Goal: Book appointment/travel/reservation

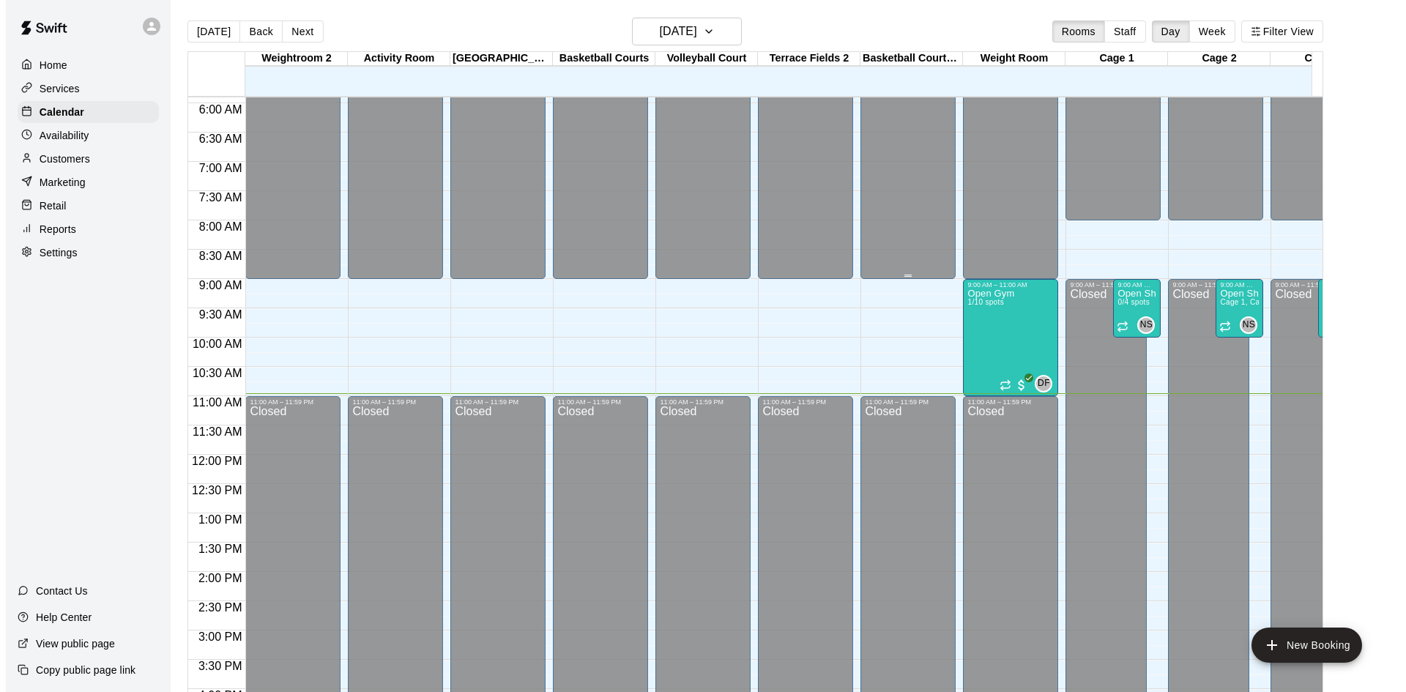
scroll to position [203, 0]
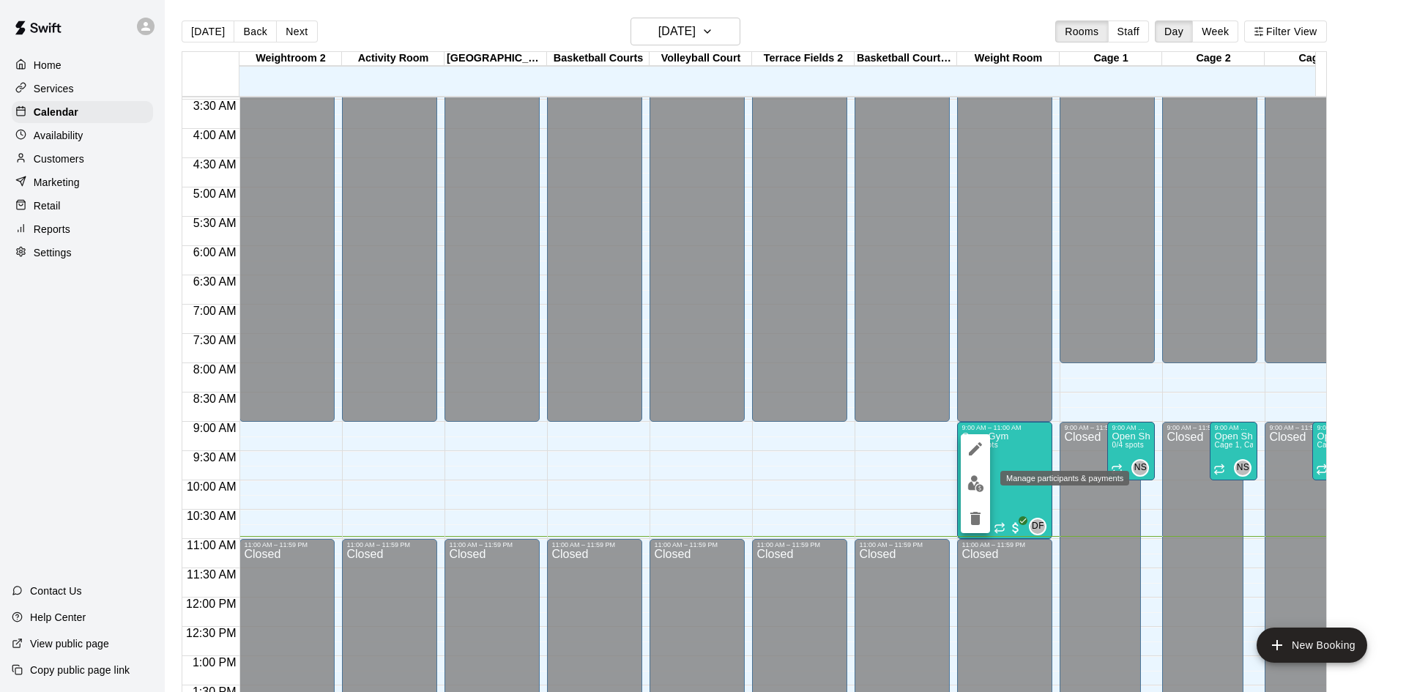
click at [981, 483] on img "edit" at bounding box center [975, 483] width 17 height 17
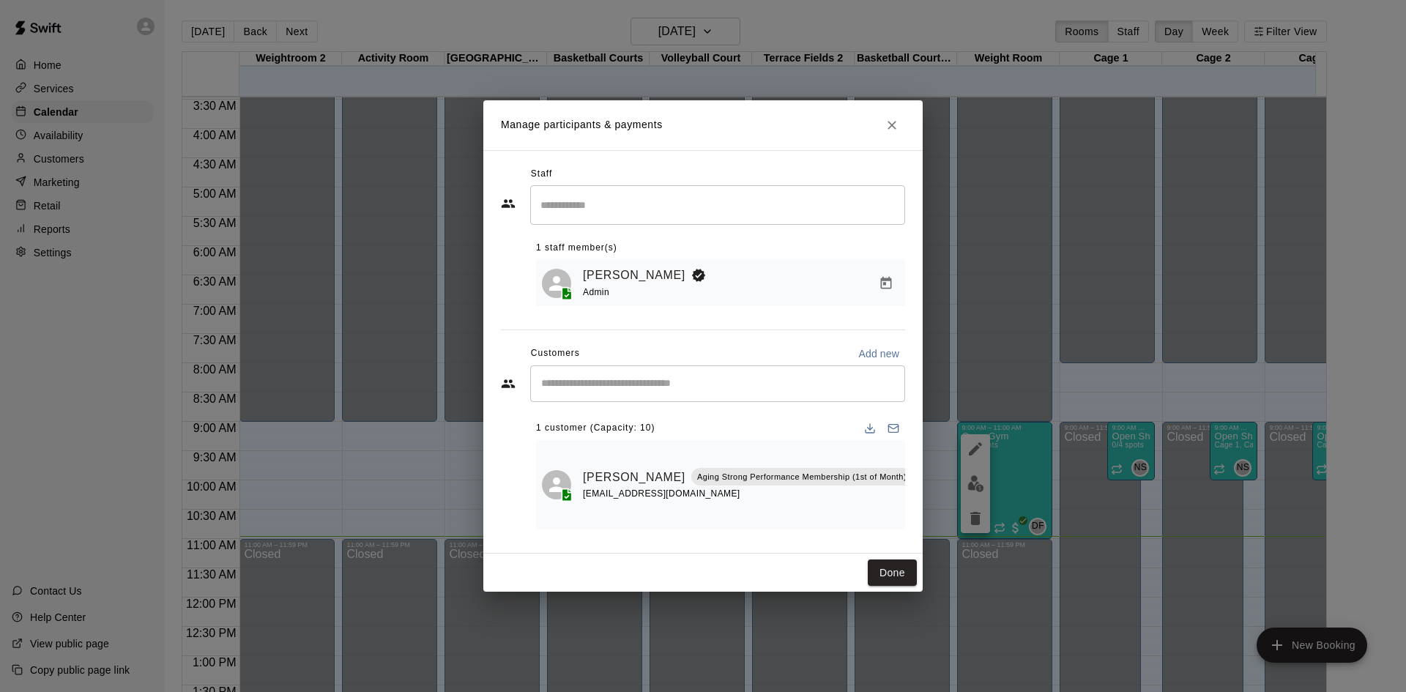
click at [665, 388] on input "Start typing to search customers..." at bounding box center [718, 383] width 362 height 15
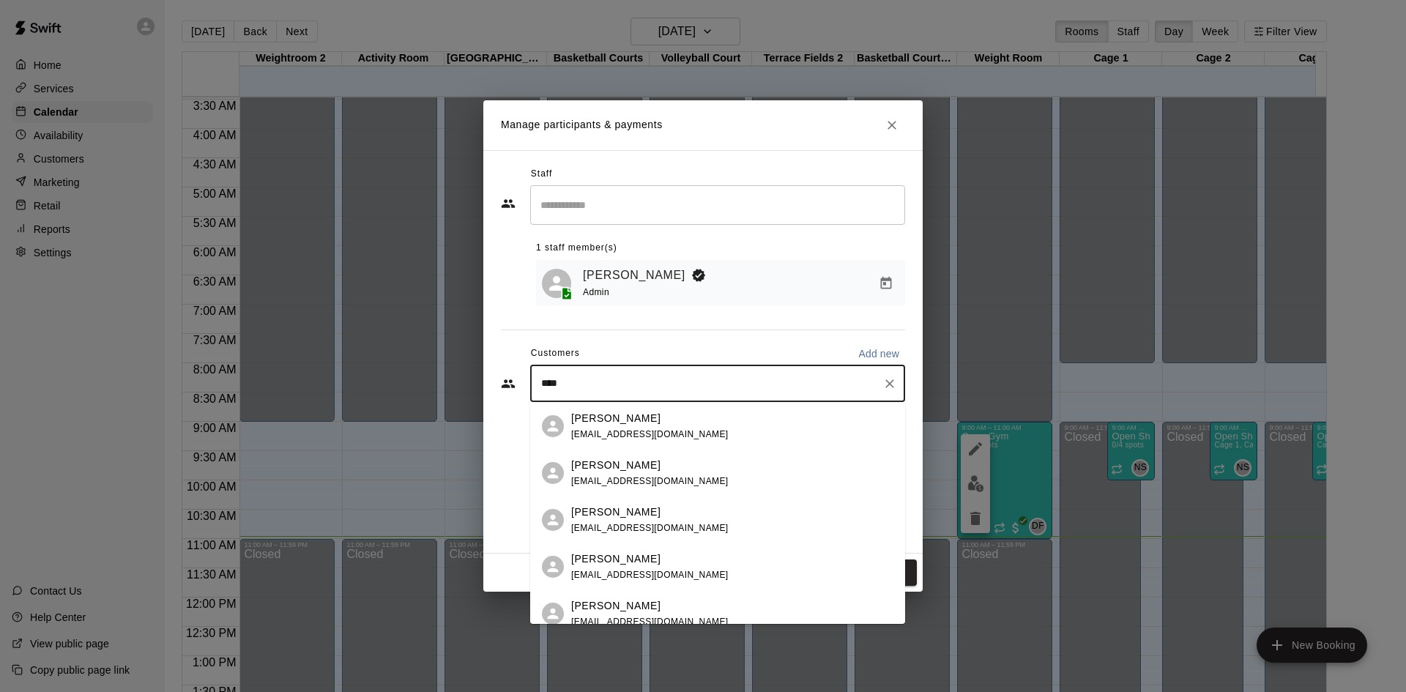
type input "*****"
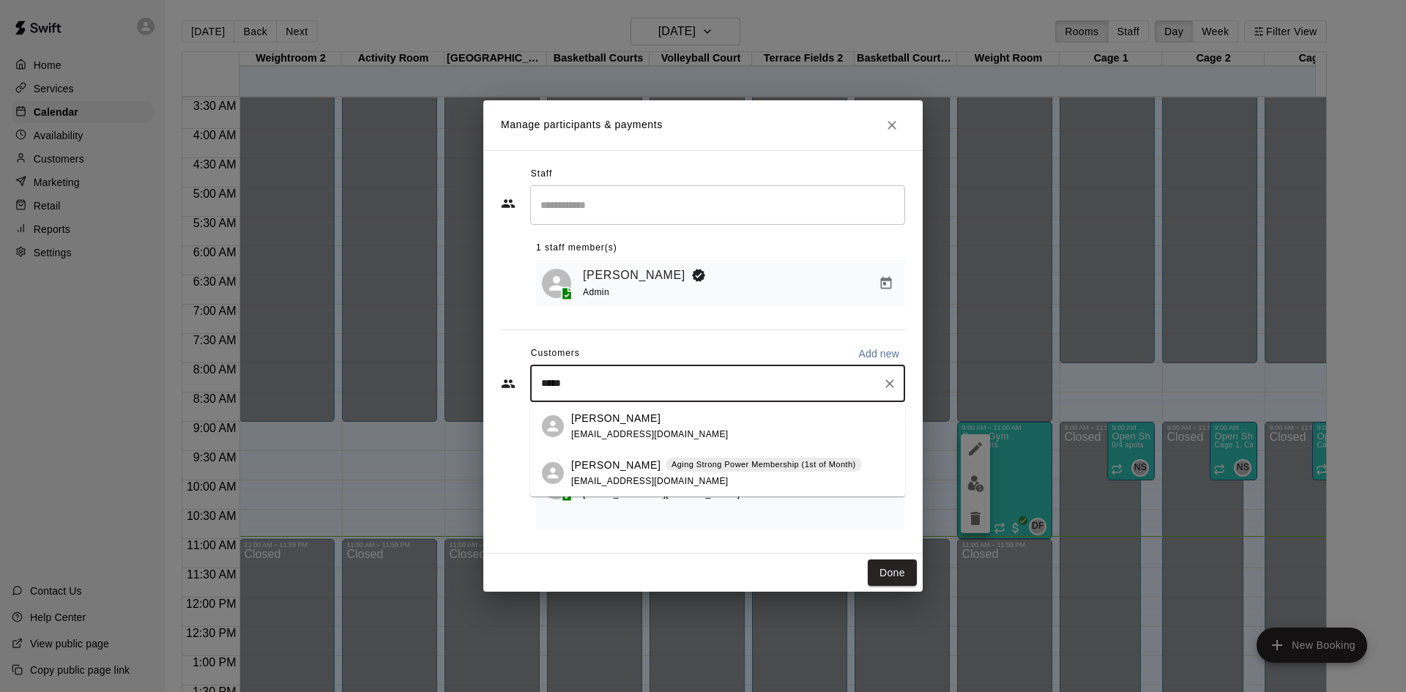
click at [603, 472] on p "[PERSON_NAME]" at bounding box center [615, 465] width 89 height 15
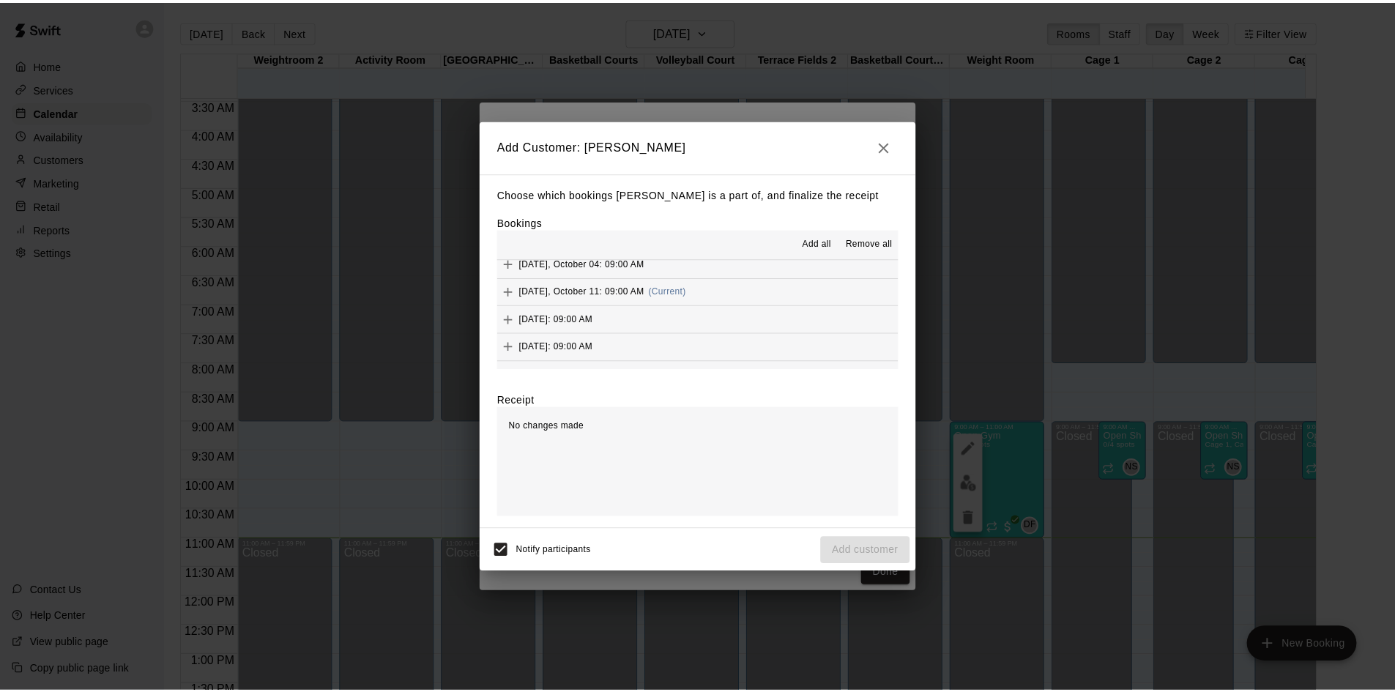
scroll to position [806, 0]
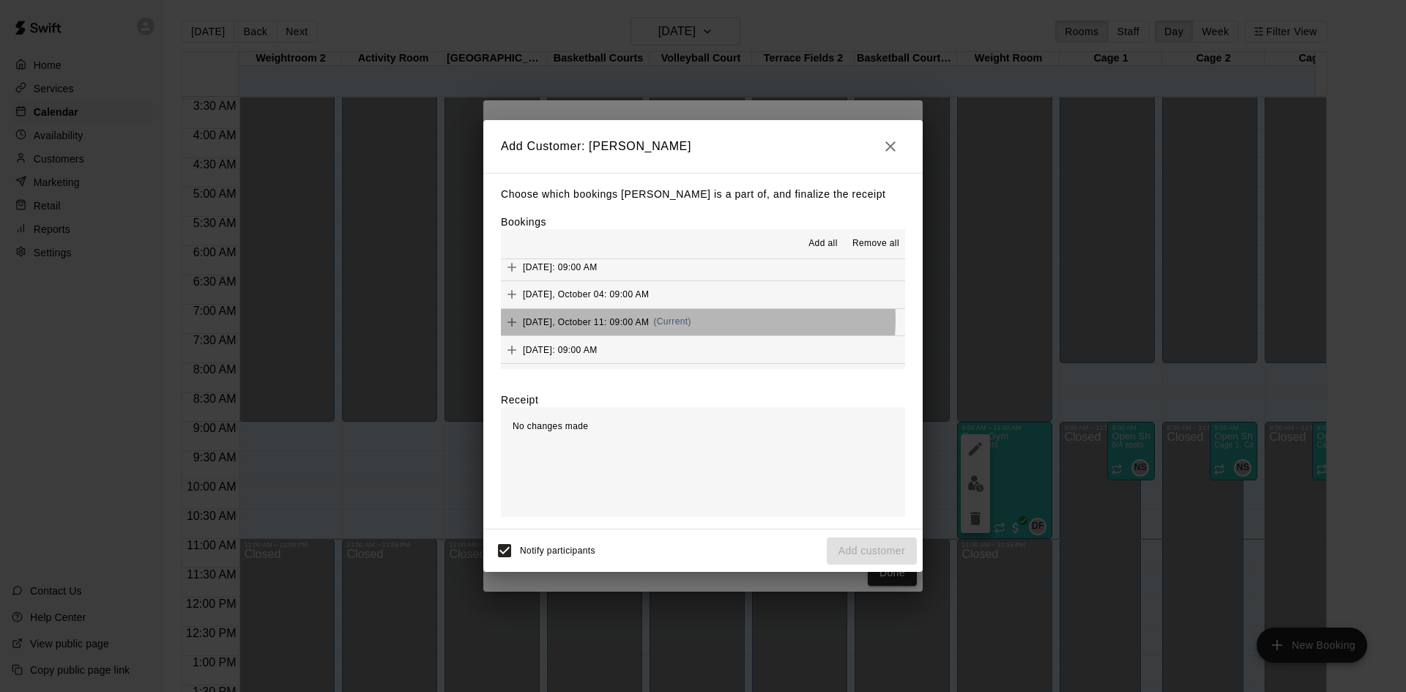
click at [690, 321] on span "(Current)" at bounding box center [672, 321] width 38 height 10
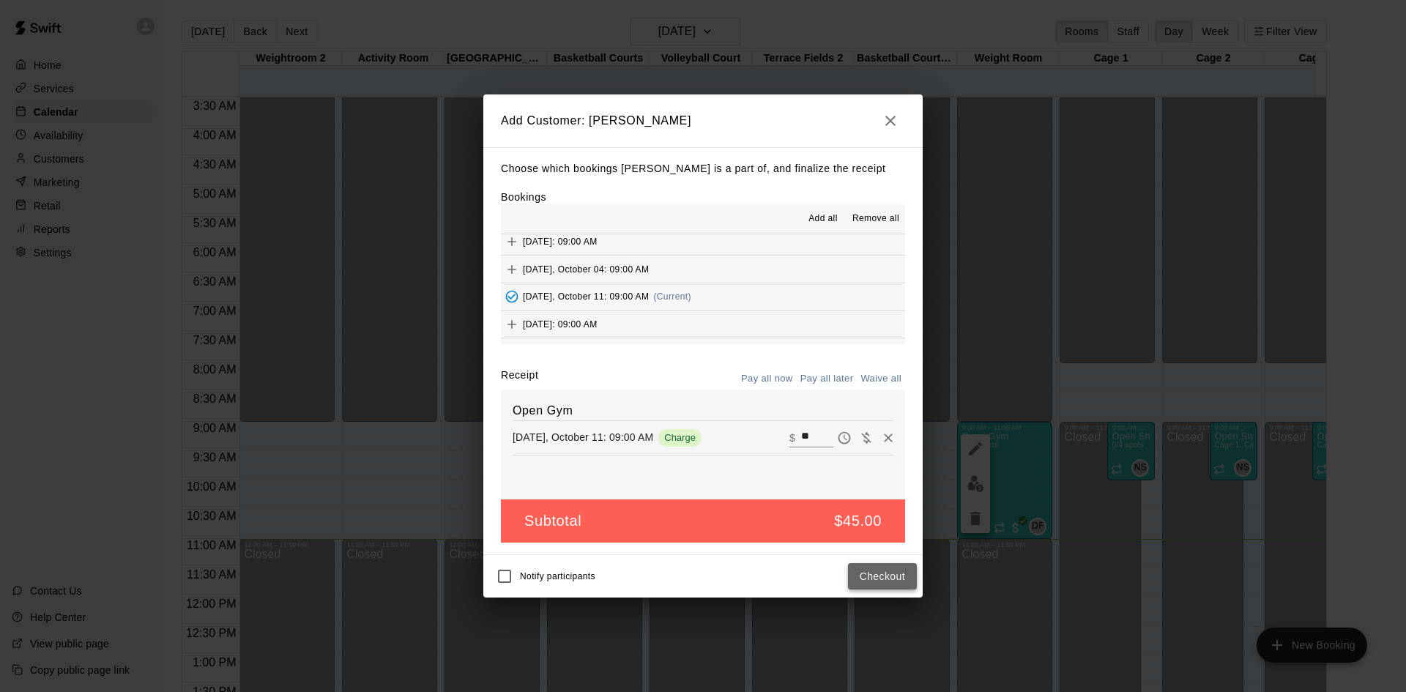
click at [876, 581] on button "Checkout" at bounding box center [882, 576] width 69 height 27
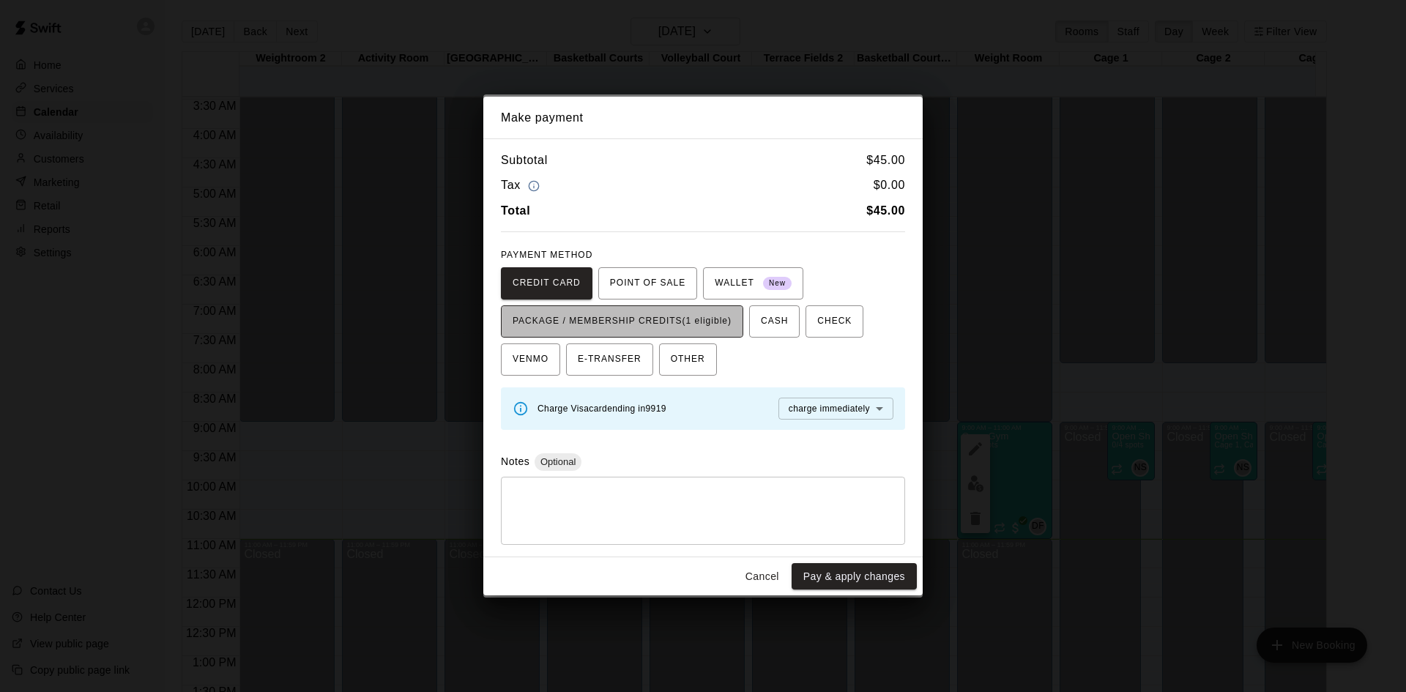
click at [652, 321] on span "PACKAGE / MEMBERSHIP CREDITS (1 eligible)" at bounding box center [622, 321] width 219 height 23
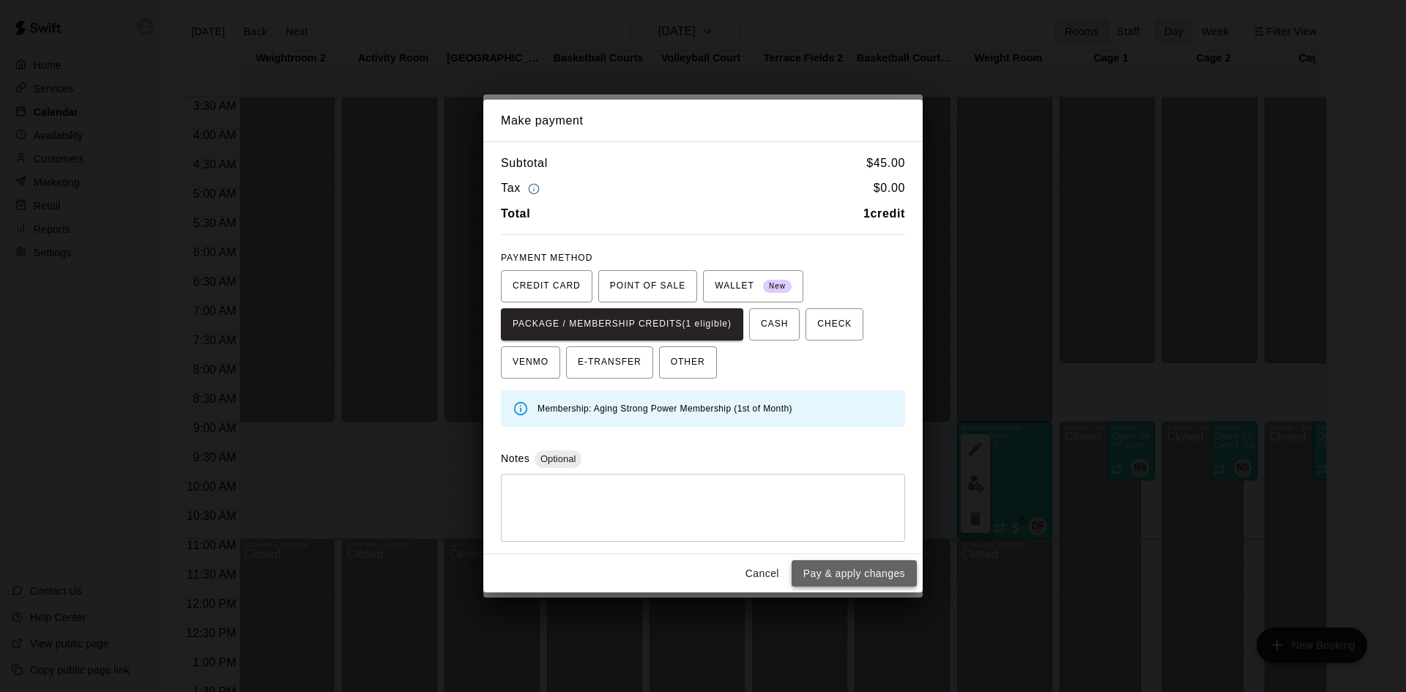
click at [845, 576] on button "Pay & apply changes" at bounding box center [854, 573] width 125 height 27
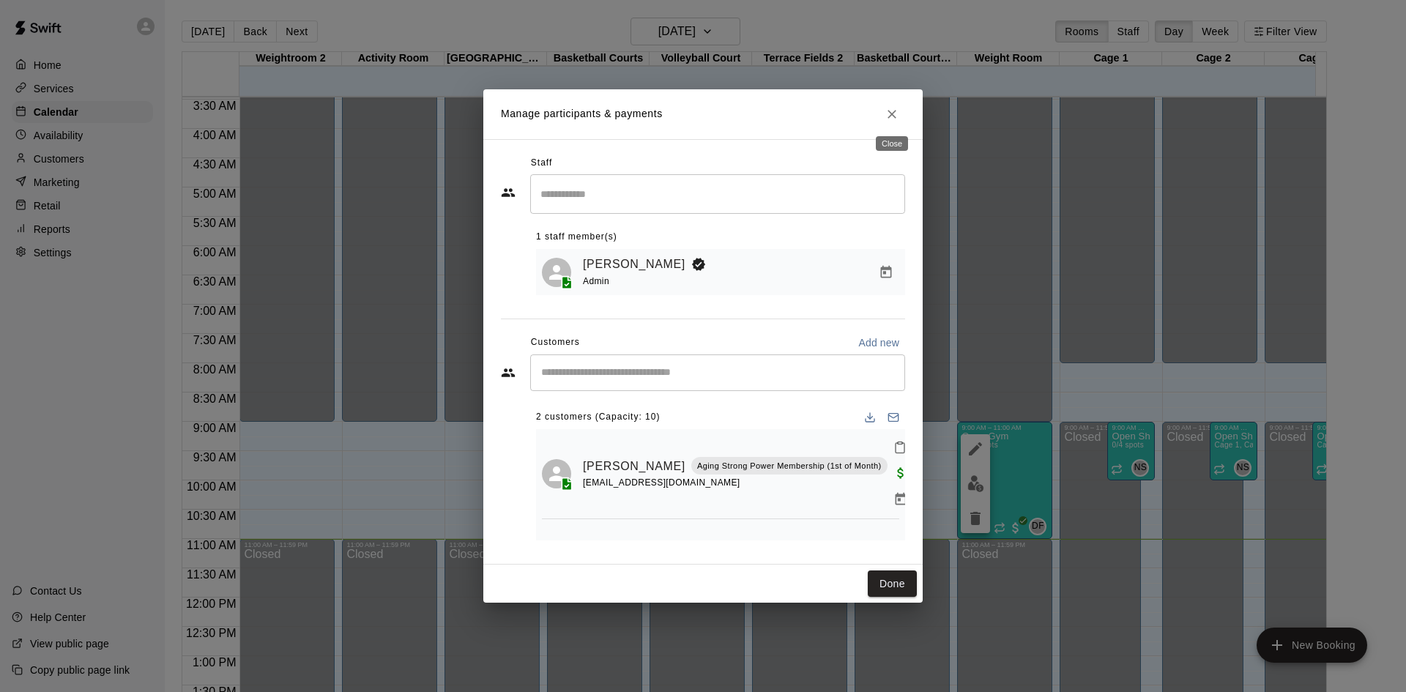
drag, startPoint x: 888, startPoint y: 115, endPoint x: 885, endPoint y: 206, distance: 90.9
click at [888, 115] on icon "Close" at bounding box center [892, 114] width 15 height 15
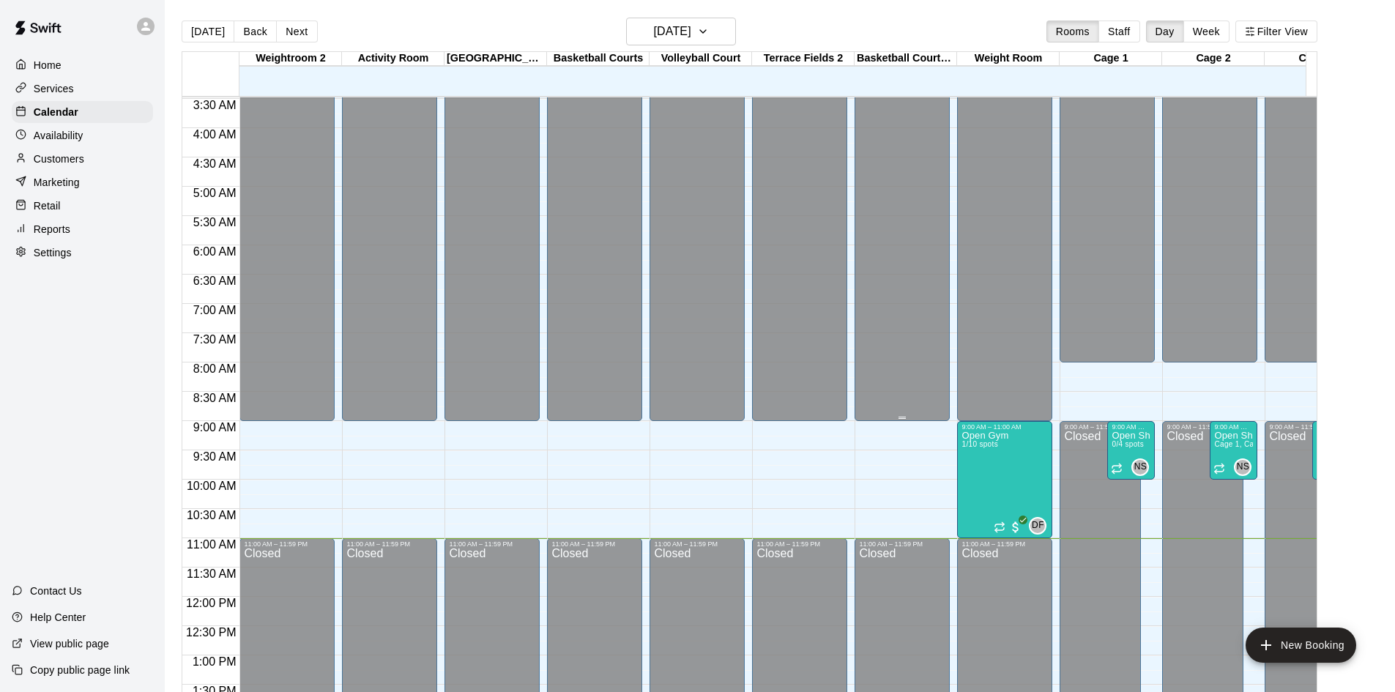
scroll to position [439, 0]
